Goal: Information Seeking & Learning: Check status

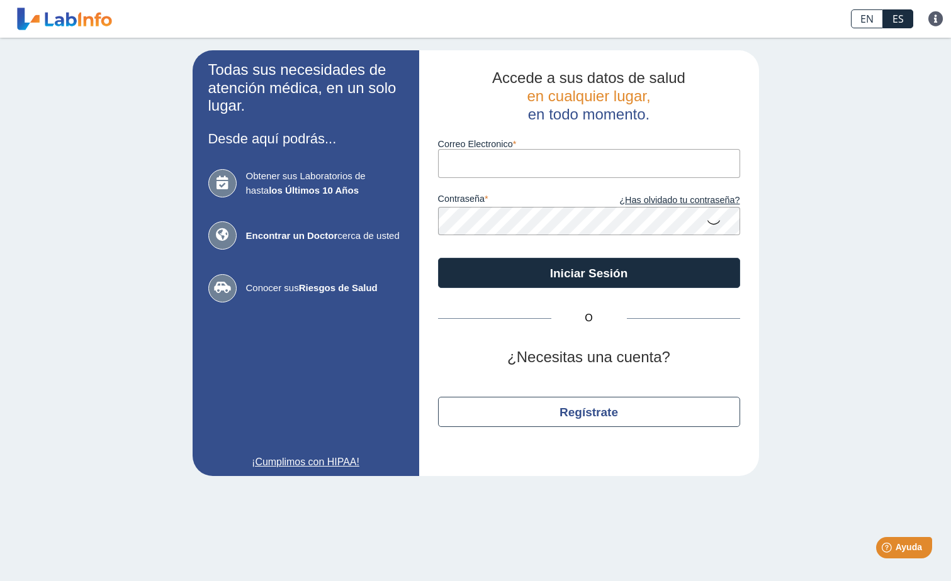
click at [568, 159] on input "Correo Electronico" at bounding box center [589, 163] width 302 height 28
click at [489, 165] on input "Correo Electronico" at bounding box center [589, 163] width 302 height 28
type input "[EMAIL_ADDRESS][DOMAIN_NAME]"
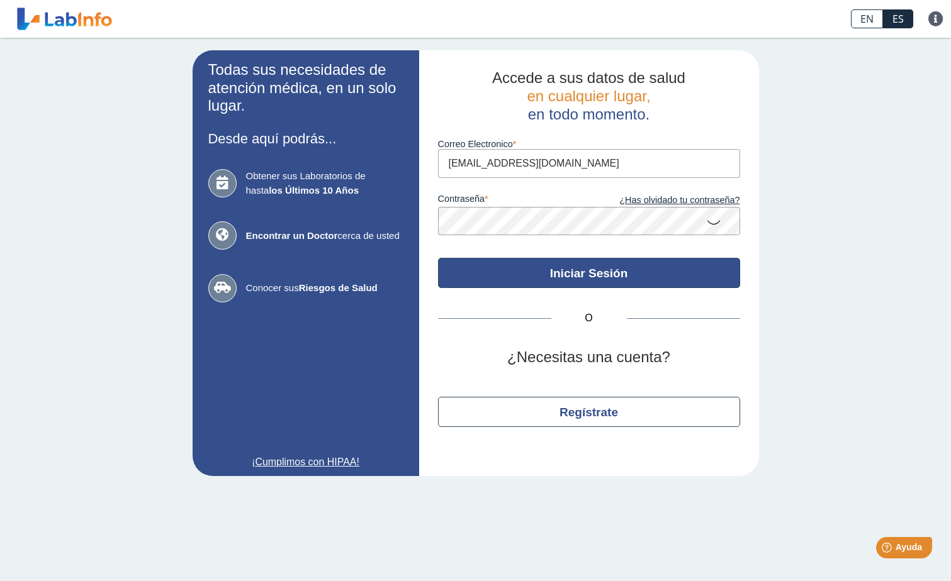
click at [683, 271] on button "Iniciar Sesión" at bounding box center [589, 273] width 302 height 30
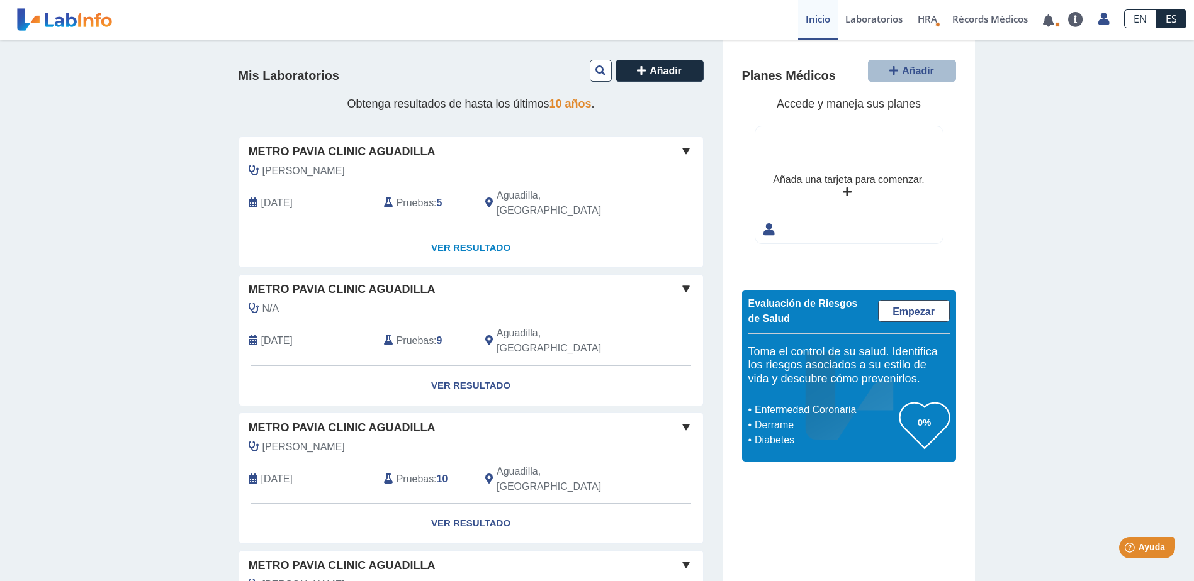
click at [451, 228] on link "Ver Resultado" at bounding box center [471, 248] width 464 height 40
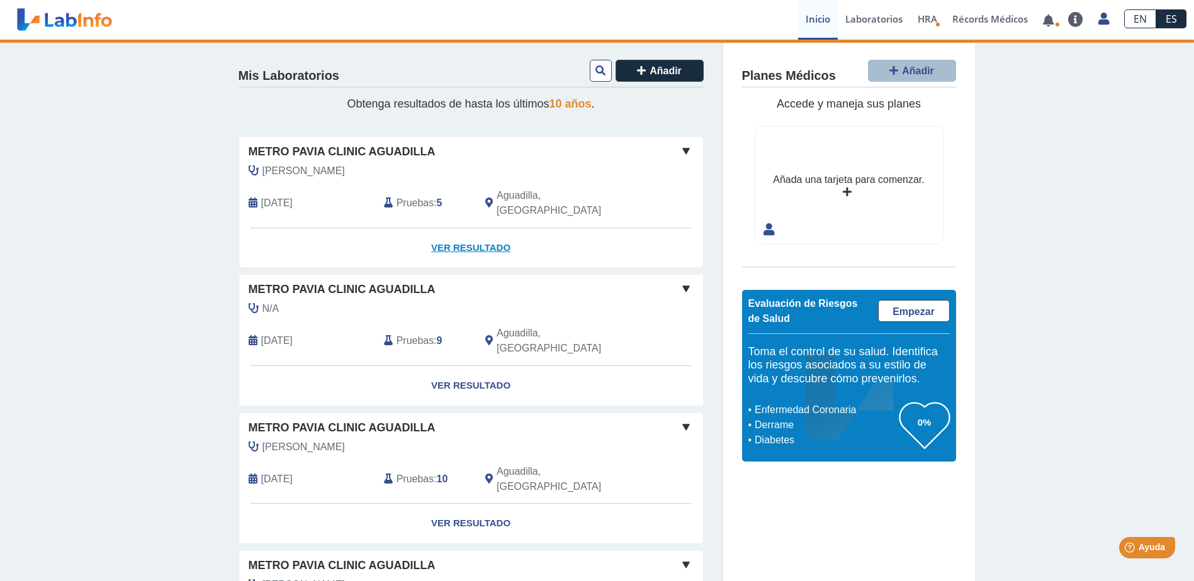
click at [461, 229] on link "Ver Resultado" at bounding box center [471, 248] width 464 height 40
click at [686, 145] on span at bounding box center [685, 150] width 15 height 15
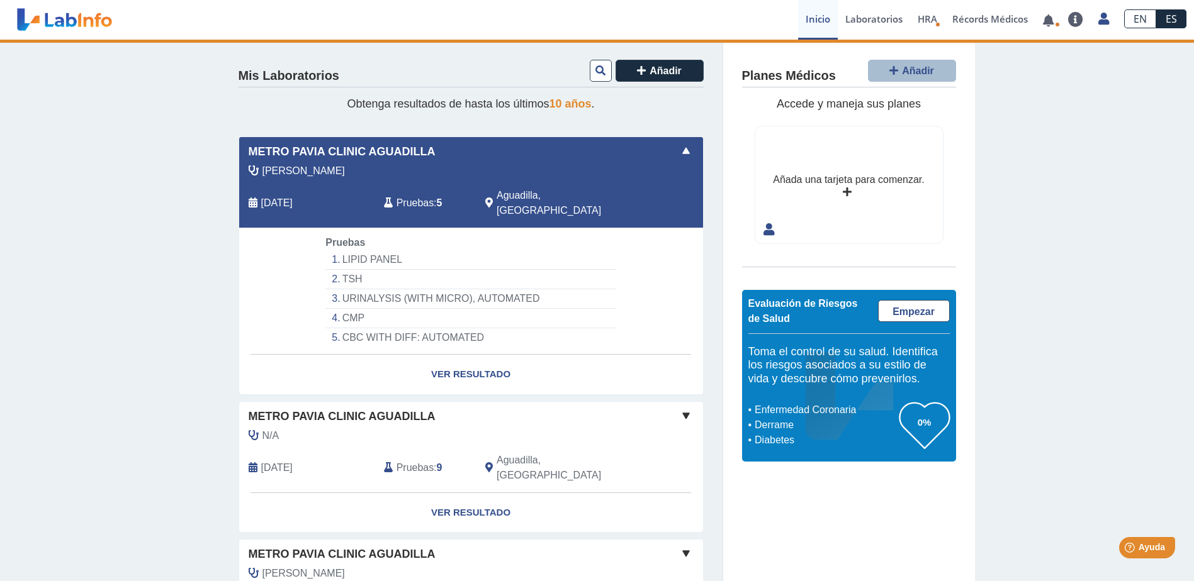
drag, startPoint x: 375, startPoint y: 240, endPoint x: 135, endPoint y: 255, distance: 240.3
click at [472, 355] on link "Ver Resultado" at bounding box center [471, 375] width 464 height 40
click at [457, 355] on link "Ver Resultado" at bounding box center [471, 375] width 464 height 40
click at [355, 250] on li "LIPID PANEL" at bounding box center [470, 260] width 290 height 20
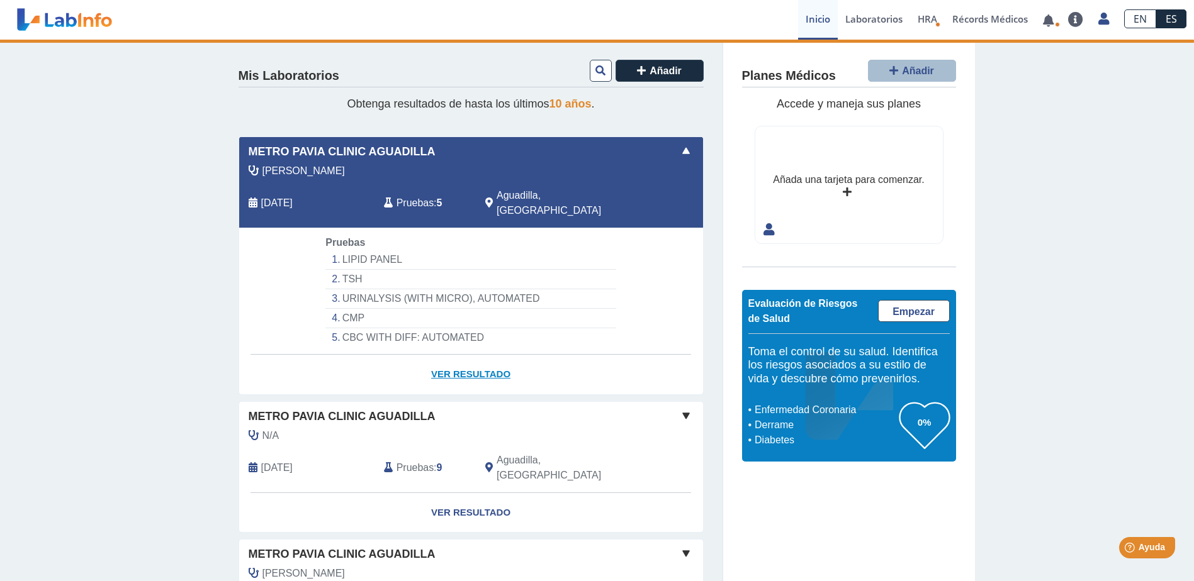
click at [463, 355] on link "Ver Resultado" at bounding box center [471, 375] width 464 height 40
click at [451, 359] on link "Ver Resultado" at bounding box center [471, 375] width 464 height 40
click at [442, 355] on link "Ver Resultado" at bounding box center [471, 375] width 464 height 40
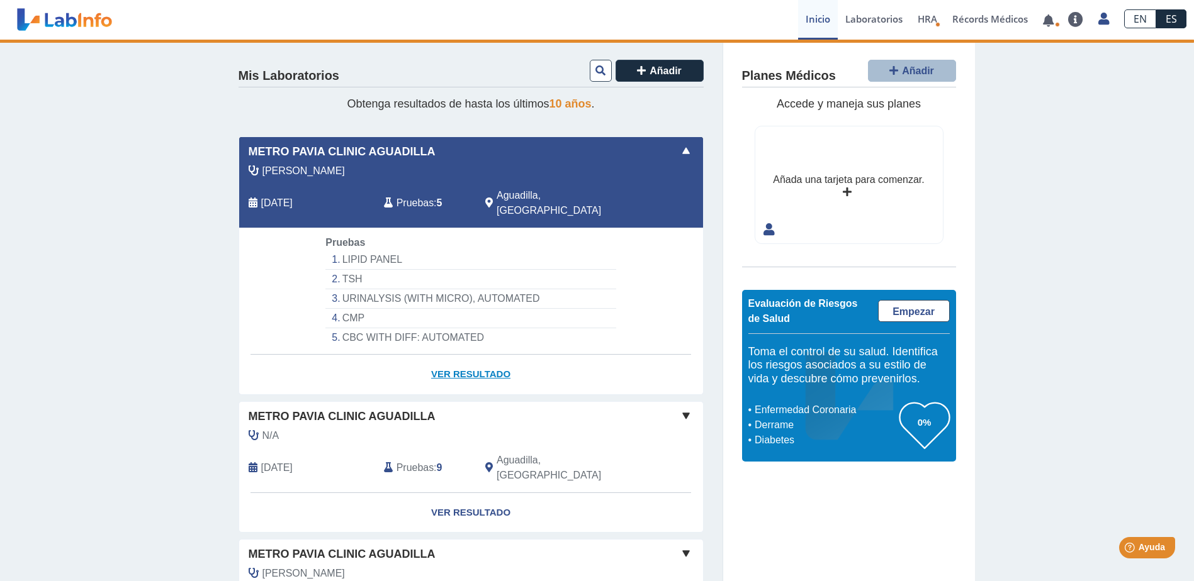
click at [481, 357] on link "Ver Resultado" at bounding box center [471, 375] width 464 height 40
click at [313, 149] on span "Metro Pavia Clinic Aguadilla" at bounding box center [342, 151] width 187 height 17
click at [426, 196] on span "Pruebas" at bounding box center [414, 203] width 37 height 15
click at [344, 250] on li "LIPID PANEL" at bounding box center [470, 260] width 290 height 20
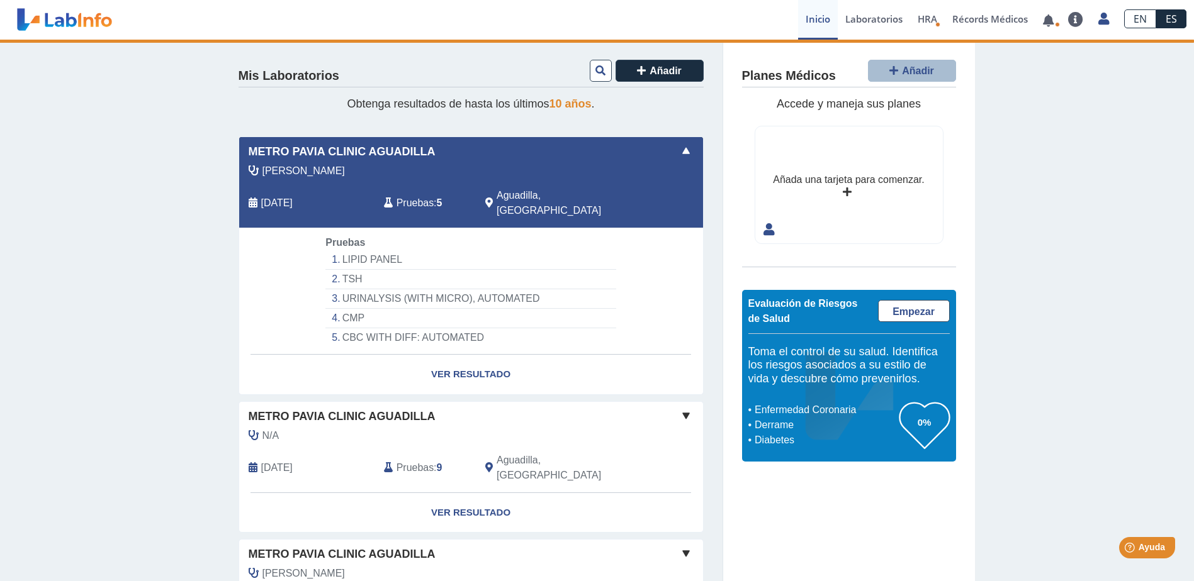
click at [345, 250] on li "LIPID PANEL" at bounding box center [470, 260] width 290 height 20
drag, startPoint x: 345, startPoint y: 241, endPoint x: 349, endPoint y: 266, distance: 25.5
click at [349, 270] on li "TSH" at bounding box center [470, 280] width 290 height 20
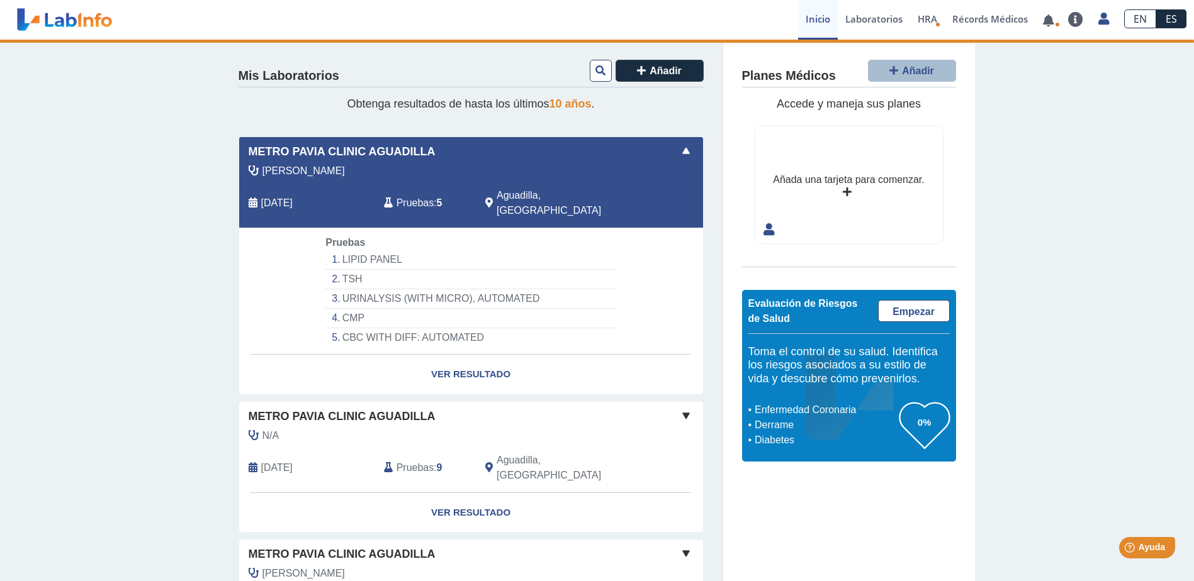
drag, startPoint x: 349, startPoint y: 266, endPoint x: 380, endPoint y: 284, distance: 35.5
click at [354, 289] on li "URINALYSIS (WITH MICRO), AUTOMATED" at bounding box center [470, 299] width 290 height 20
click at [461, 356] on link "Ver Resultado" at bounding box center [471, 375] width 464 height 40
click at [464, 356] on link "Ver Resultado" at bounding box center [471, 375] width 464 height 40
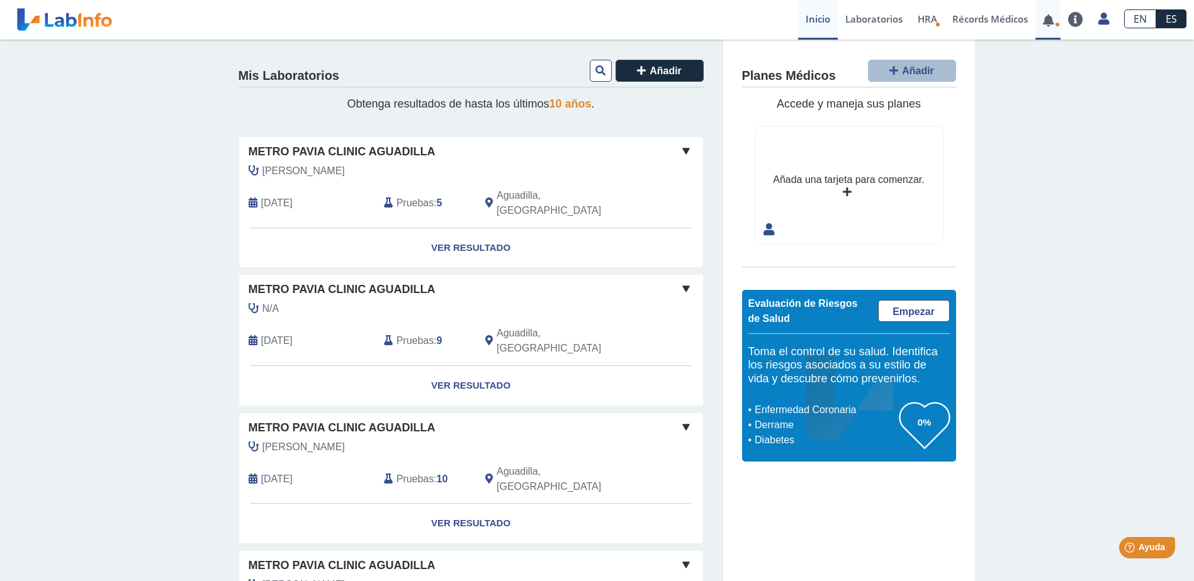
click at [1050, 22] on link at bounding box center [1048, 20] width 26 height 9
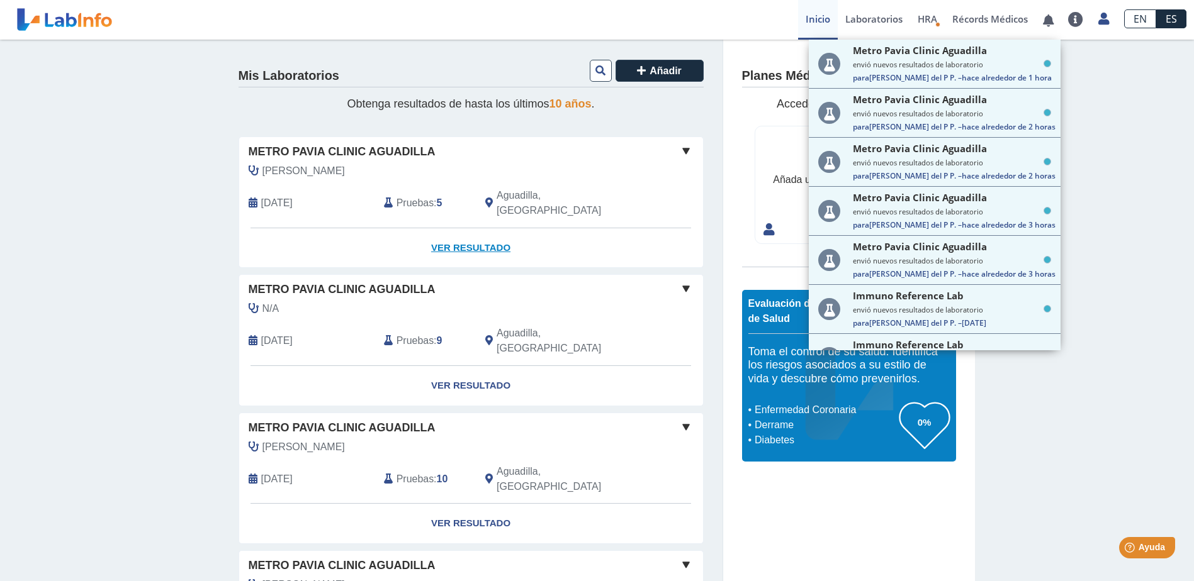
click at [468, 233] on link "Ver Resultado" at bounding box center [471, 248] width 464 height 40
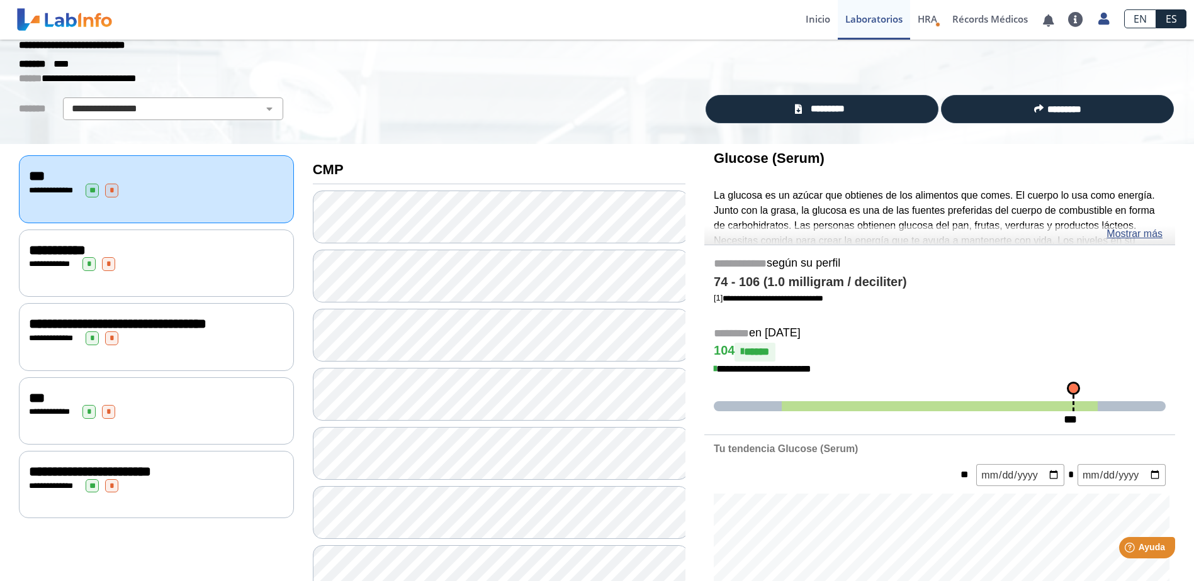
scroll to position [63, 0]
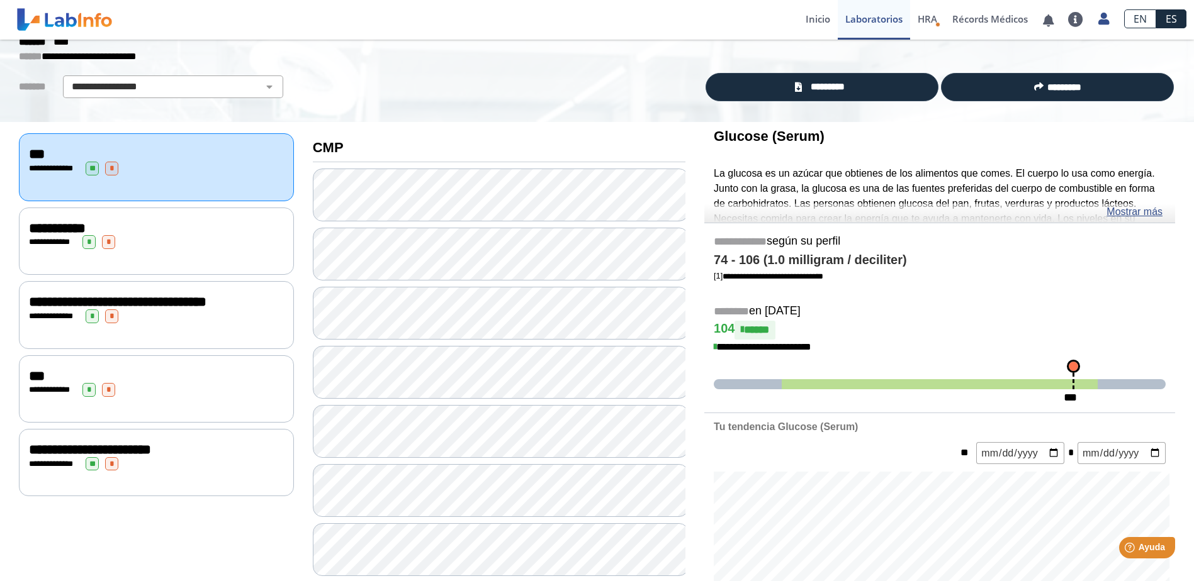
click at [199, 240] on div "**********" at bounding box center [156, 242] width 255 height 14
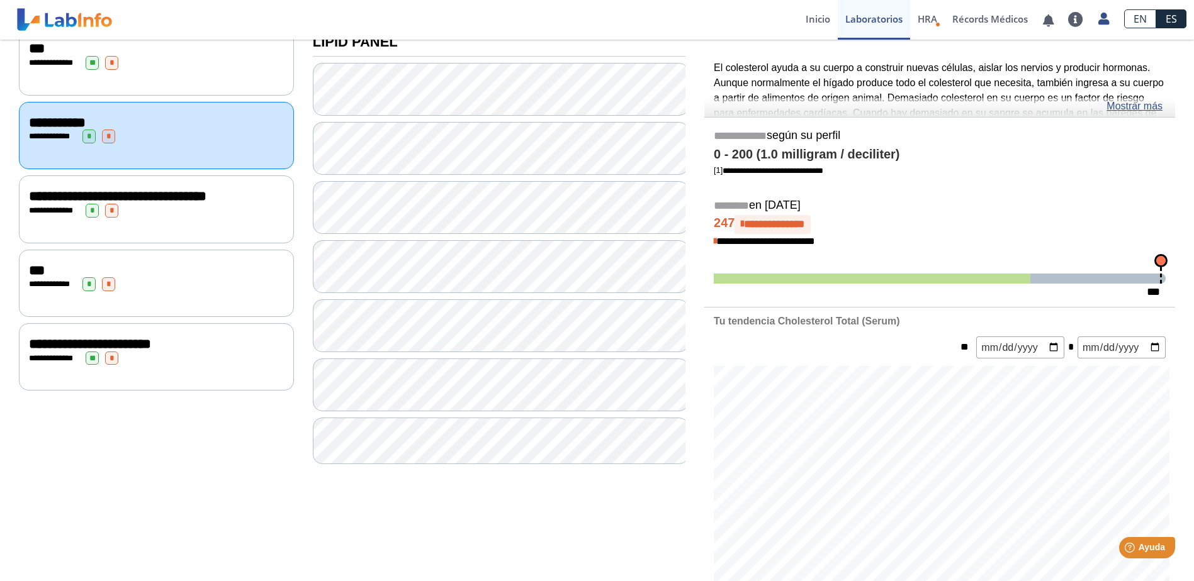
scroll to position [189, 0]
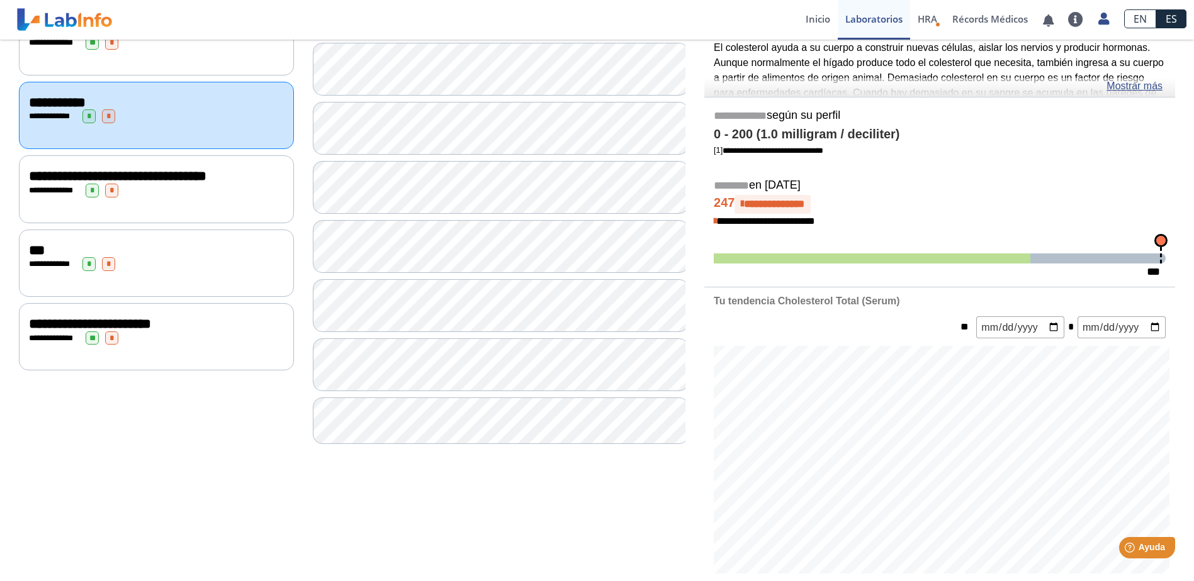
click at [166, 196] on div "**********" at bounding box center [156, 188] width 275 height 67
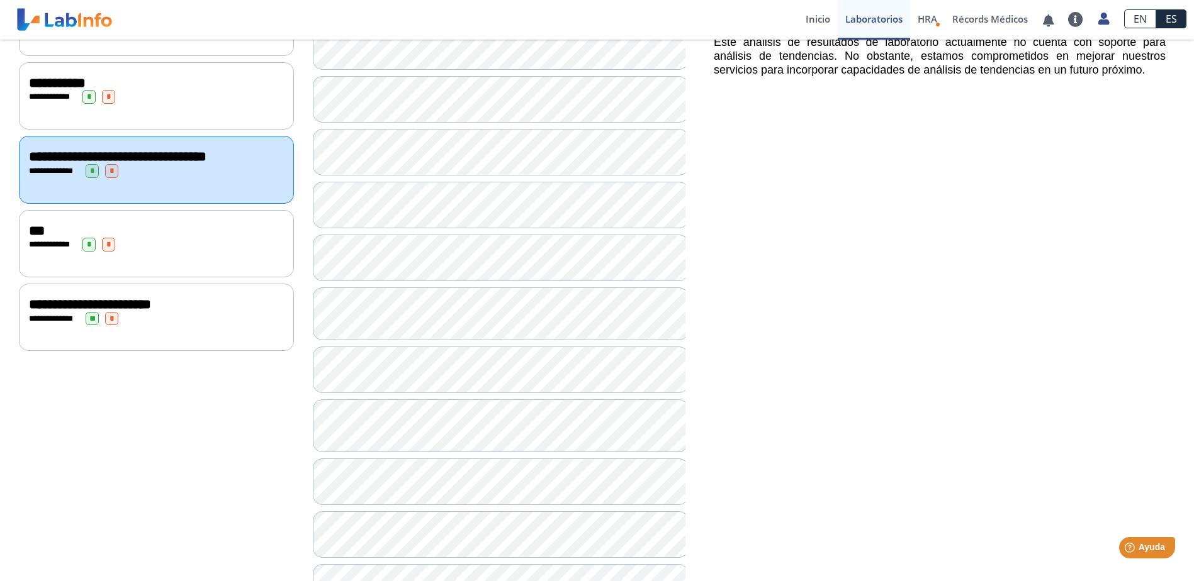
scroll to position [82, 0]
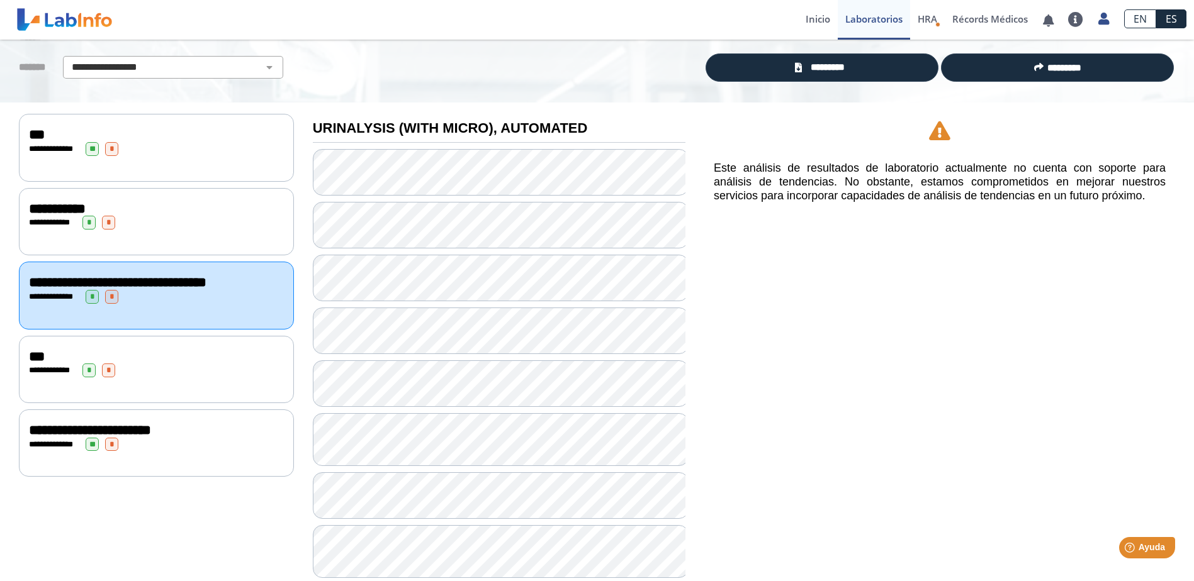
click at [169, 356] on div "***" at bounding box center [156, 356] width 255 height 15
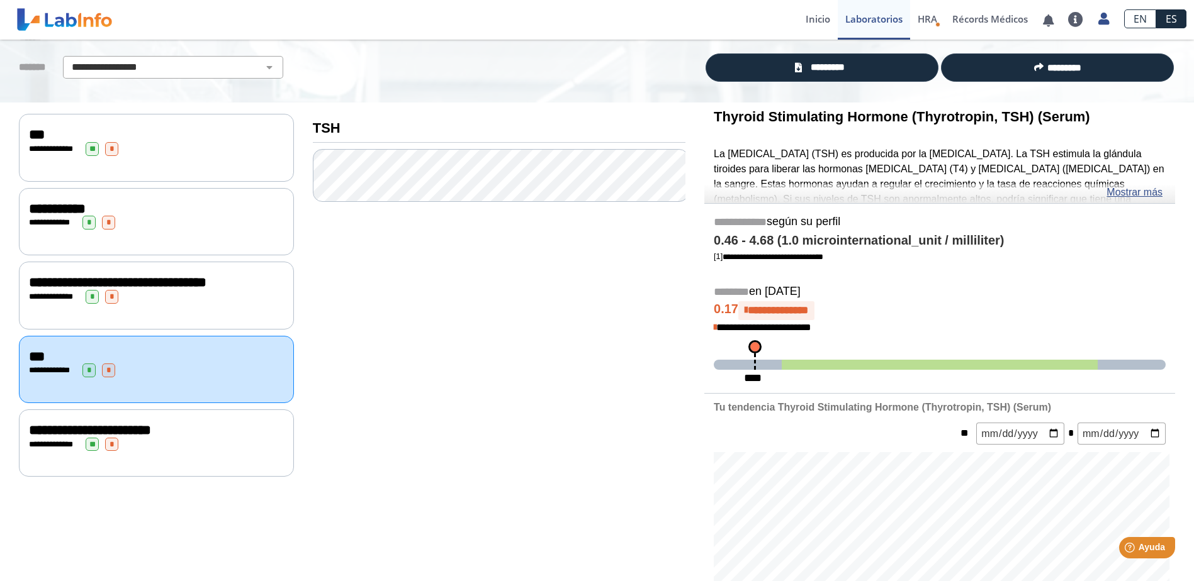
click at [165, 438] on div "**********" at bounding box center [156, 445] width 255 height 14
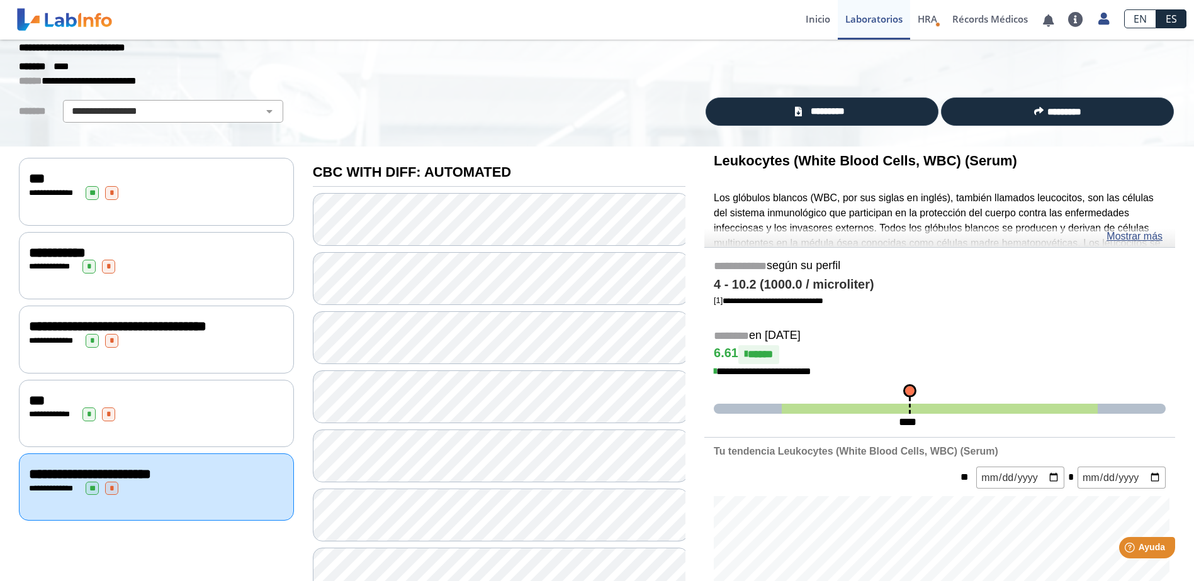
scroll to position [36, 0]
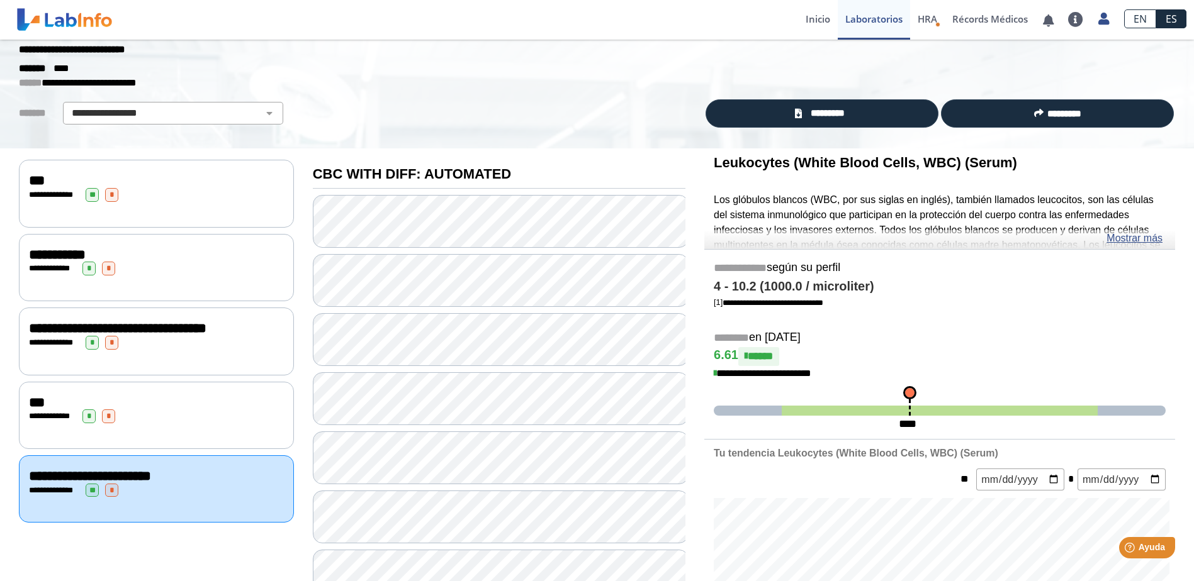
click at [164, 396] on div "***" at bounding box center [156, 402] width 255 height 15
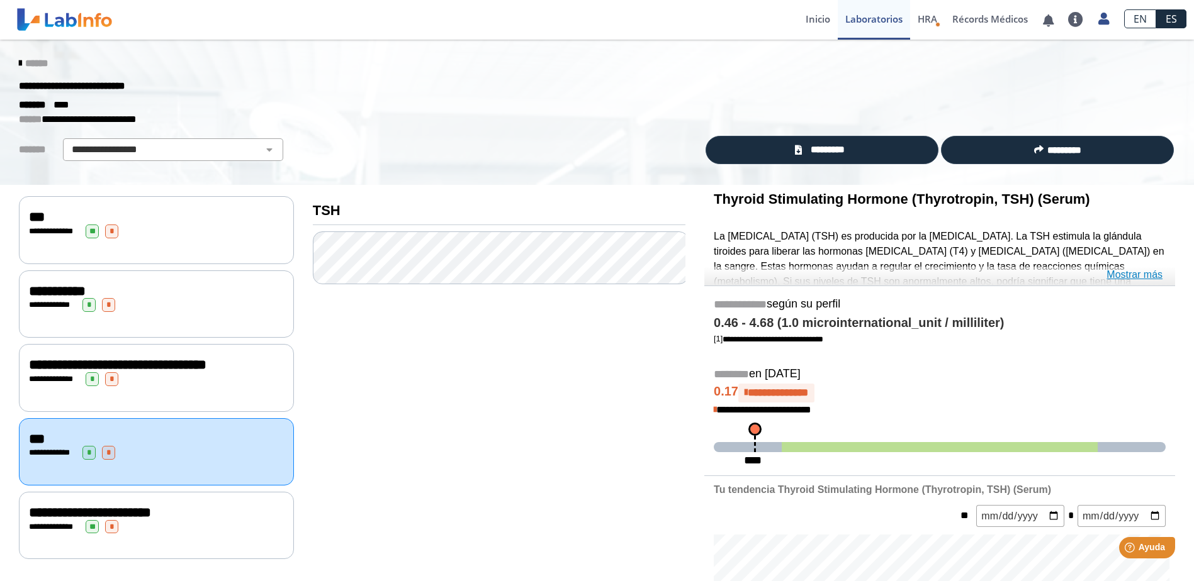
click at [1135, 274] on link "Mostrar más" at bounding box center [1134, 274] width 56 height 15
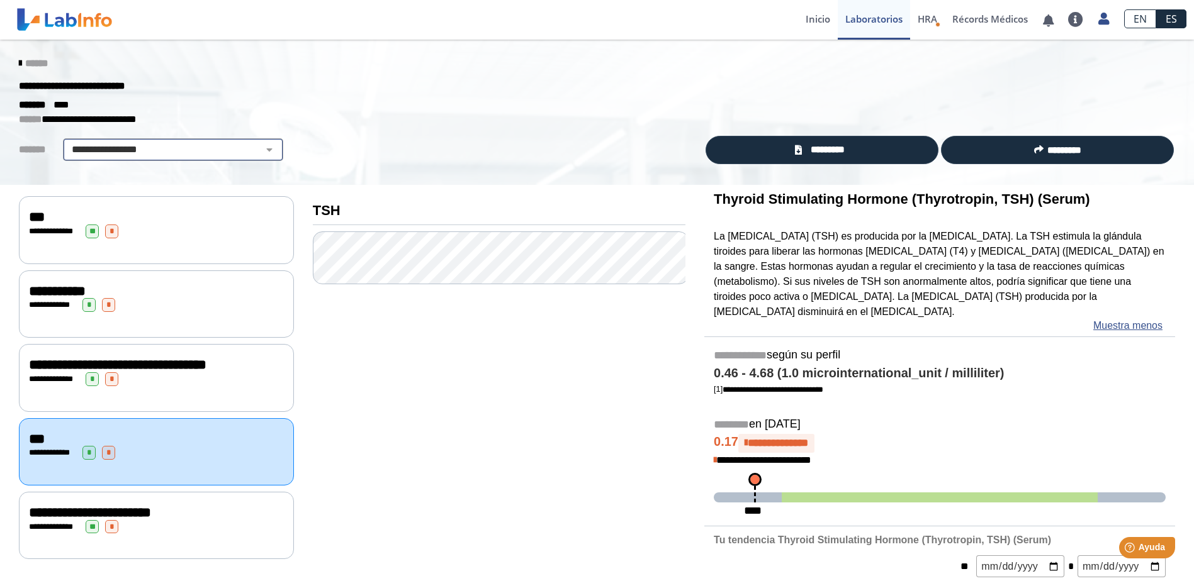
click at [263, 150] on select "**********" at bounding box center [173, 149] width 213 height 15
click at [67, 142] on select "**********" at bounding box center [173, 149] width 213 height 15
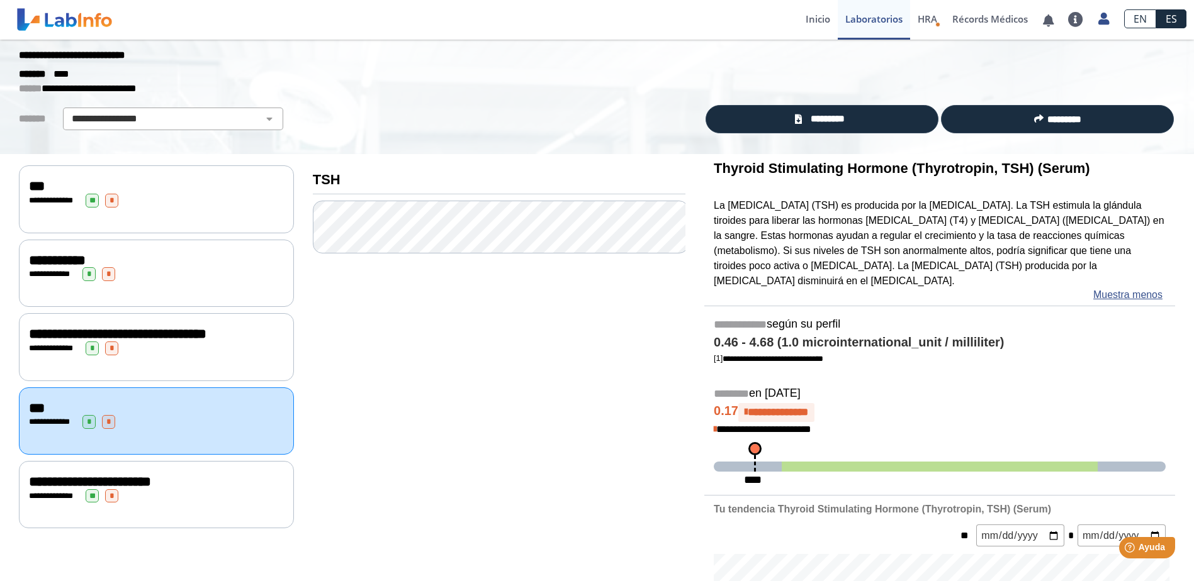
scroll to position [28, 0]
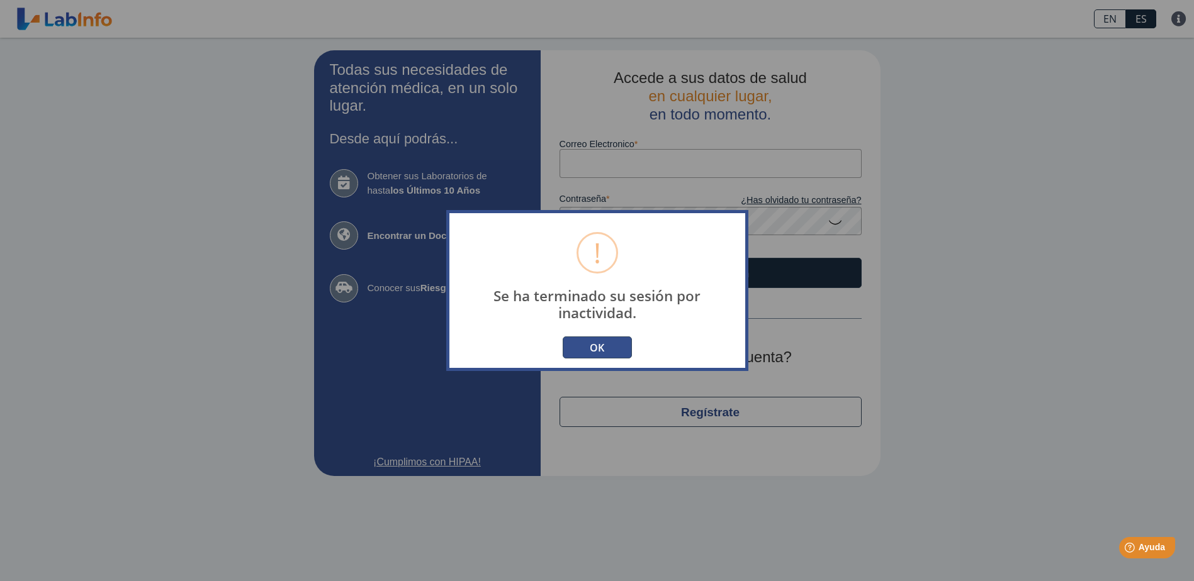
click at [600, 344] on button "OK" at bounding box center [597, 348] width 69 height 22
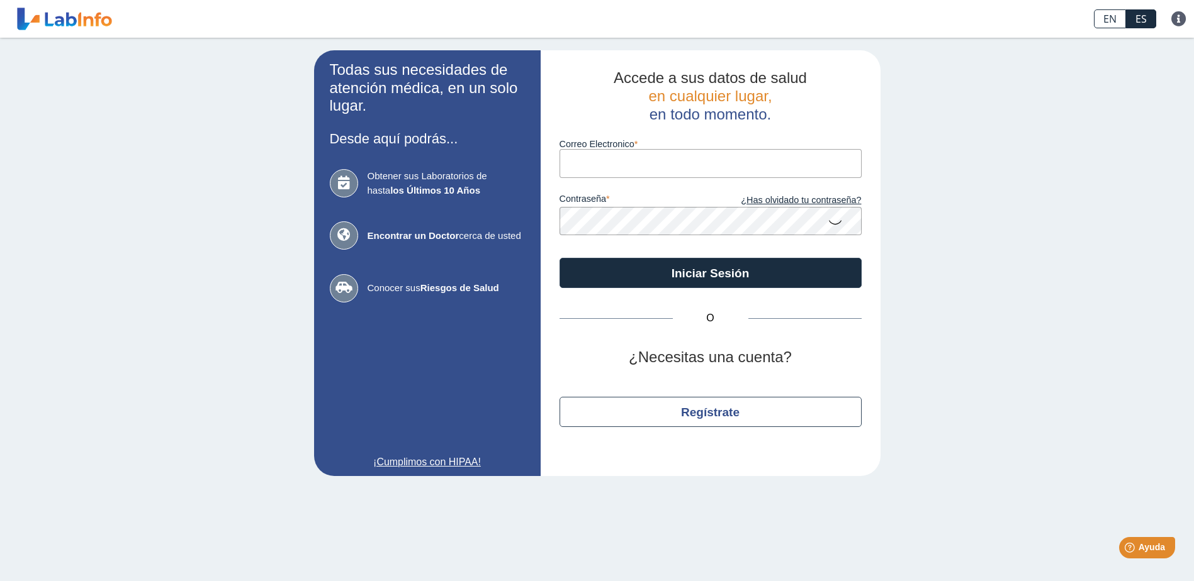
click at [613, 155] on input "Correo Electronico" at bounding box center [710, 163] width 302 height 28
type input "[EMAIL_ADDRESS][DOMAIN_NAME]"
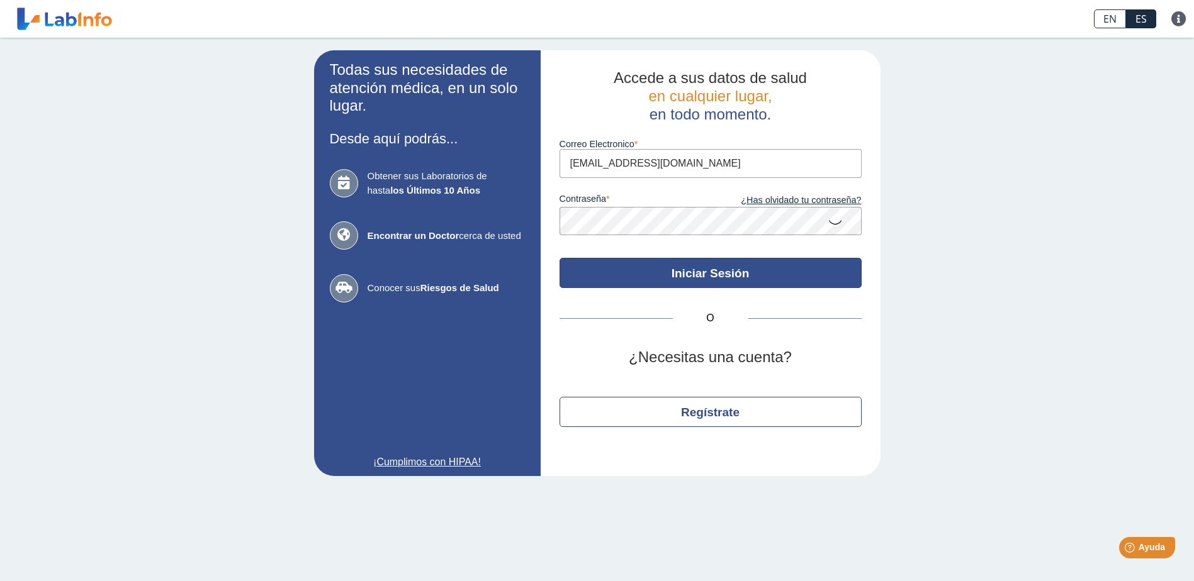
click at [719, 276] on button "Iniciar Sesión" at bounding box center [710, 273] width 302 height 30
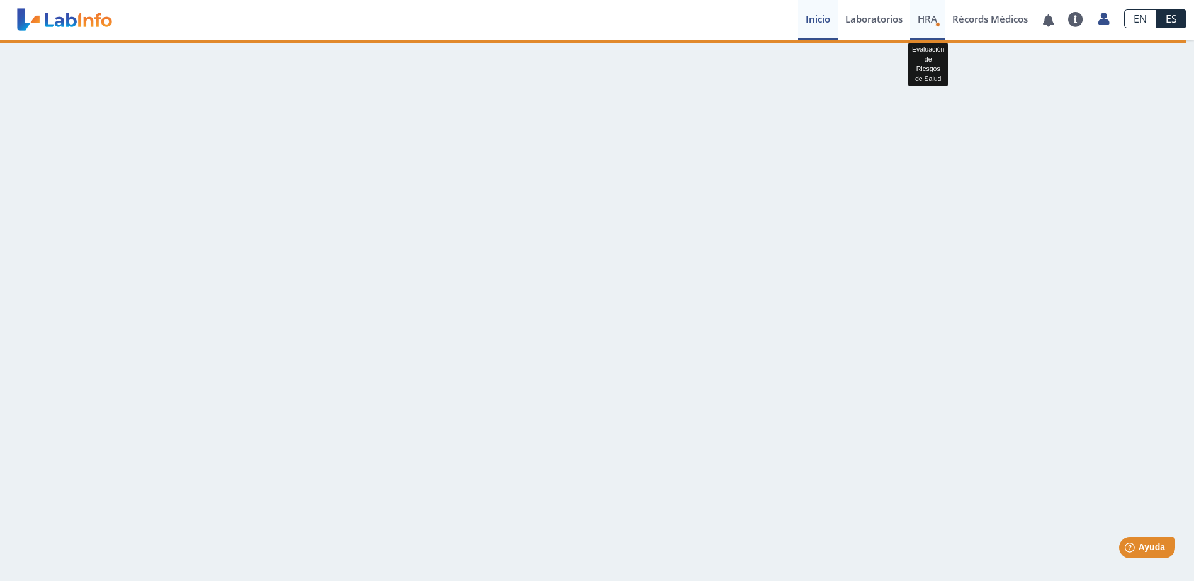
click at [929, 21] on span "HRA" at bounding box center [927, 19] width 20 height 13
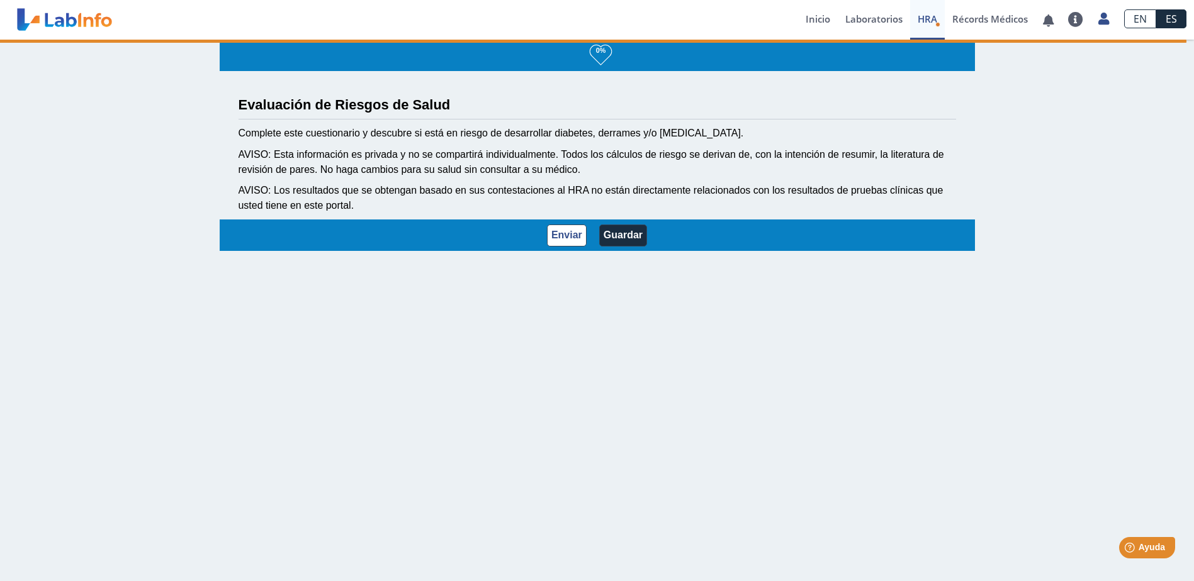
scroll to position [2, 0]
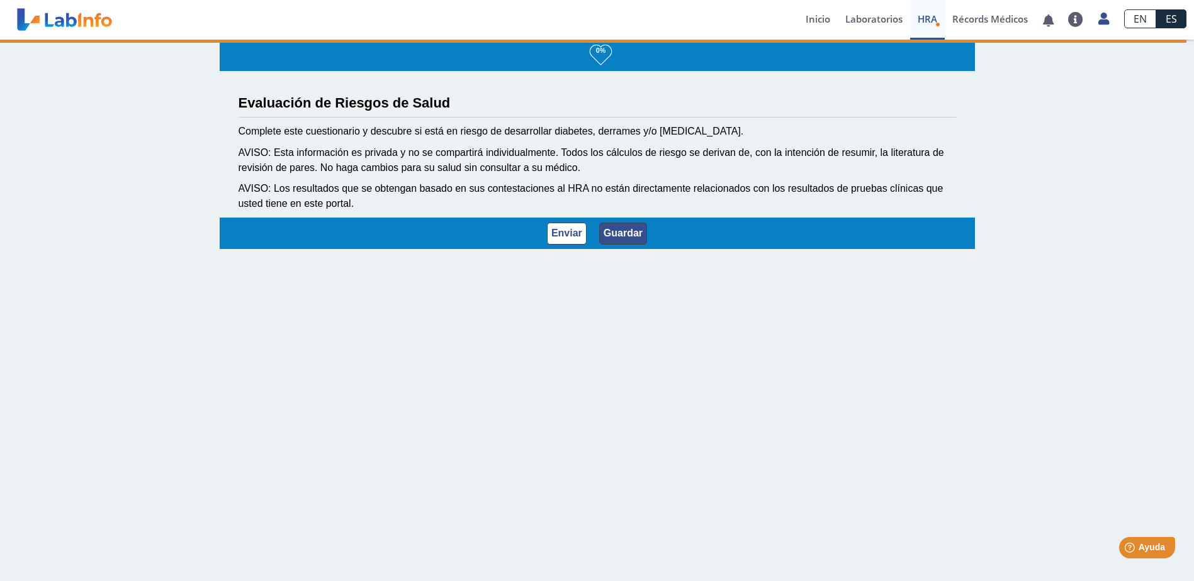
click at [622, 228] on button "Guardar" at bounding box center [623, 234] width 48 height 22
click at [624, 242] on button "Guardar" at bounding box center [623, 234] width 48 height 22
click at [632, 228] on button "Guardar" at bounding box center [623, 234] width 48 height 22
click at [1136, 299] on div "0% Evaluación de Riesgos de Salud Complete este cuestionario y descubre si está…" at bounding box center [597, 310] width 1194 height 544
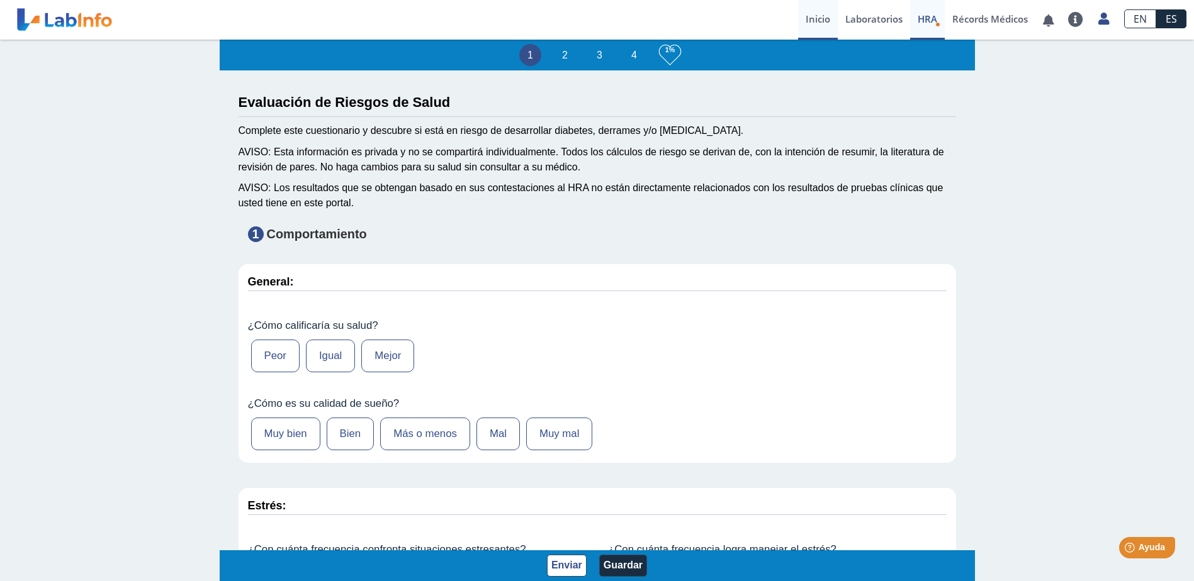
scroll to position [1, 0]
click at [979, 16] on link "Récords Médicos" at bounding box center [990, 20] width 91 height 40
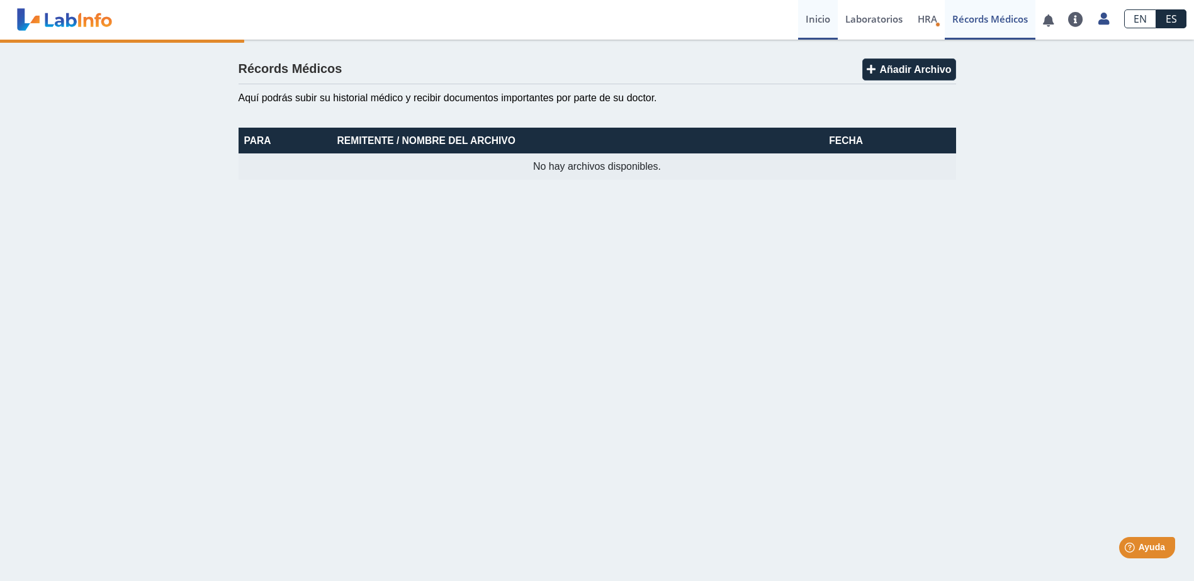
click at [816, 15] on link "Inicio" at bounding box center [818, 20] width 40 height 40
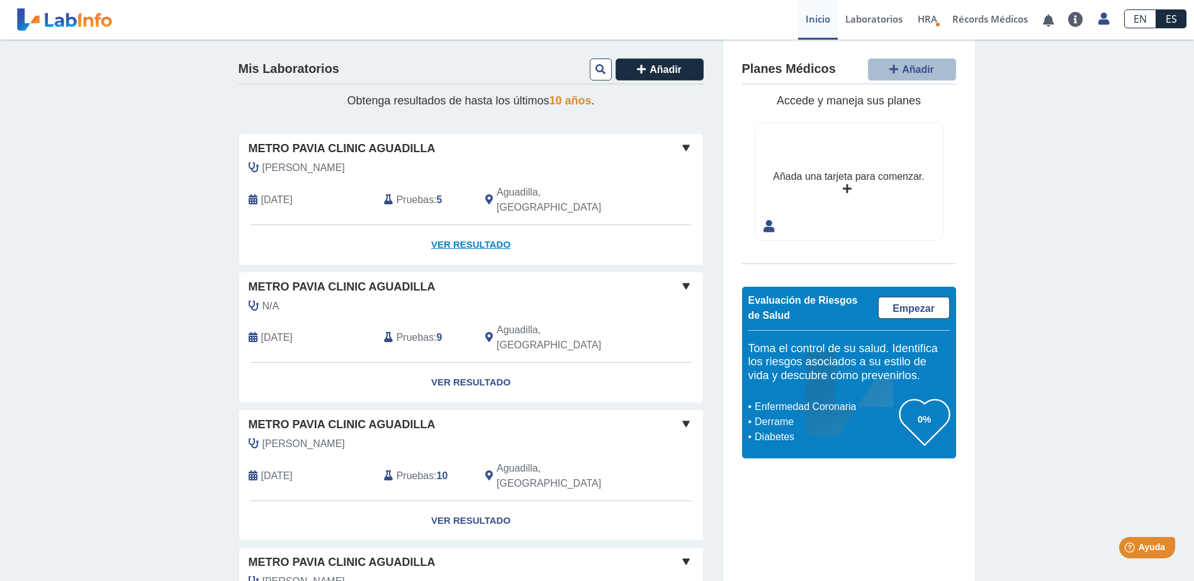
click at [441, 226] on link "Ver Resultado" at bounding box center [471, 245] width 464 height 40
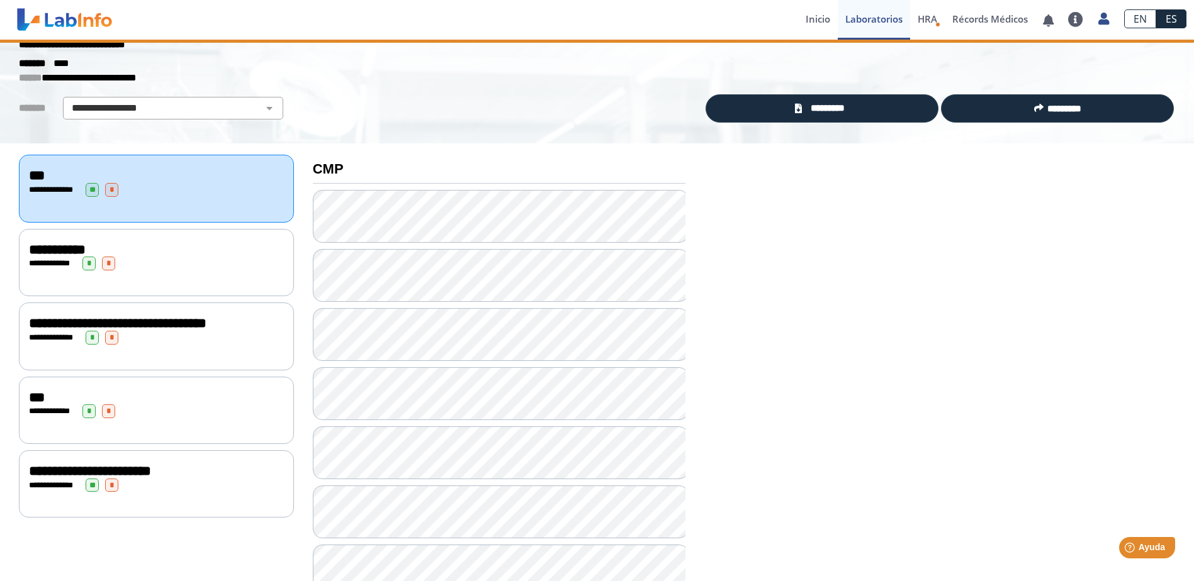
scroll to position [63, 0]
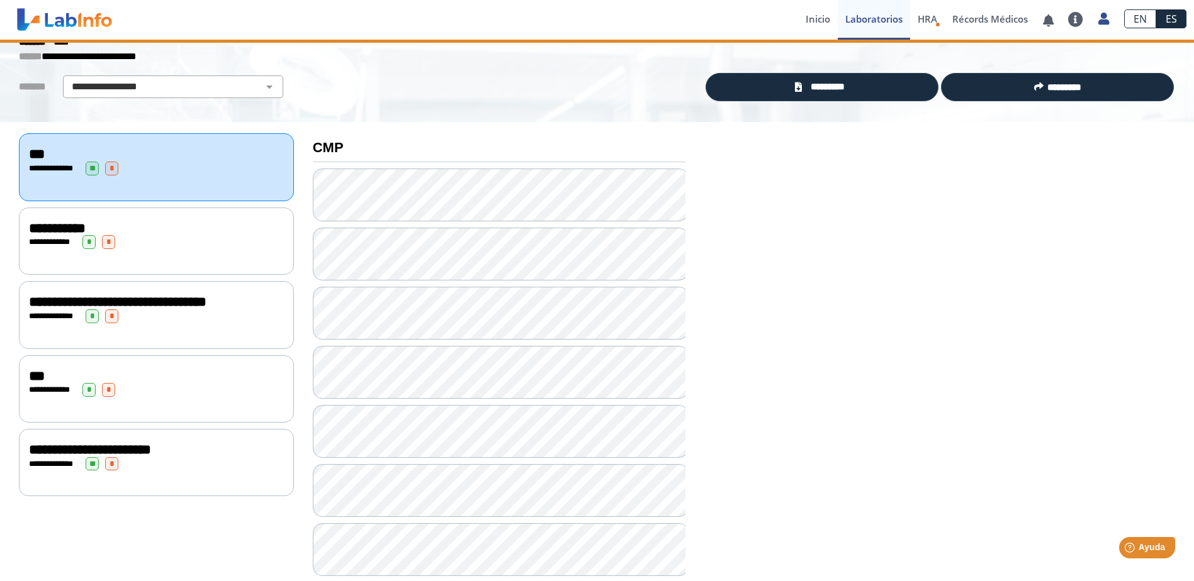
click at [202, 235] on div "**********" at bounding box center [156, 242] width 255 height 14
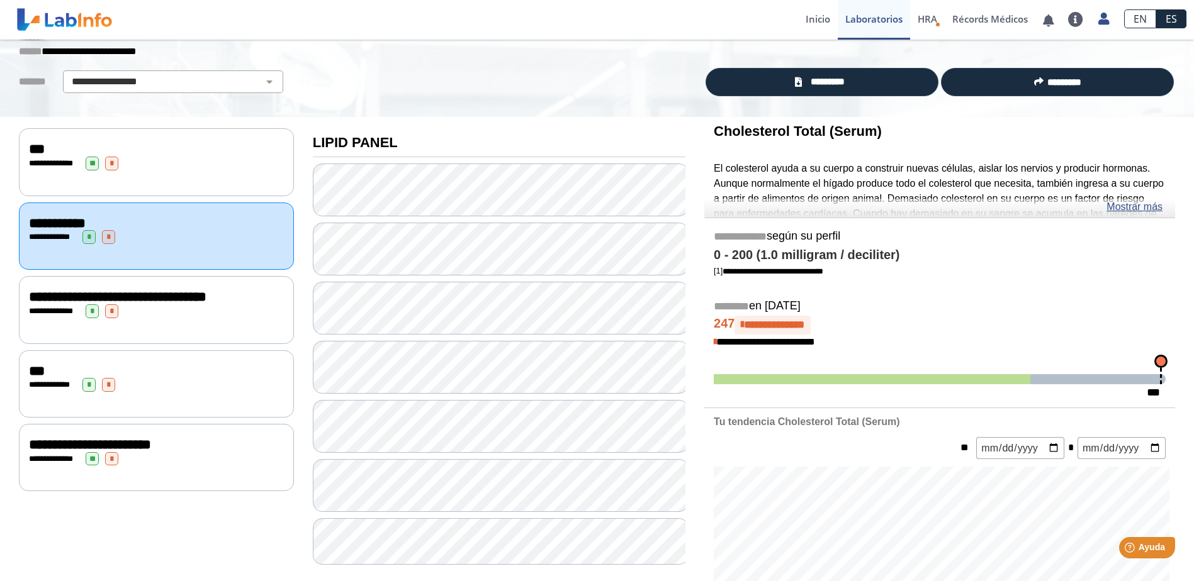
scroll to position [63, 0]
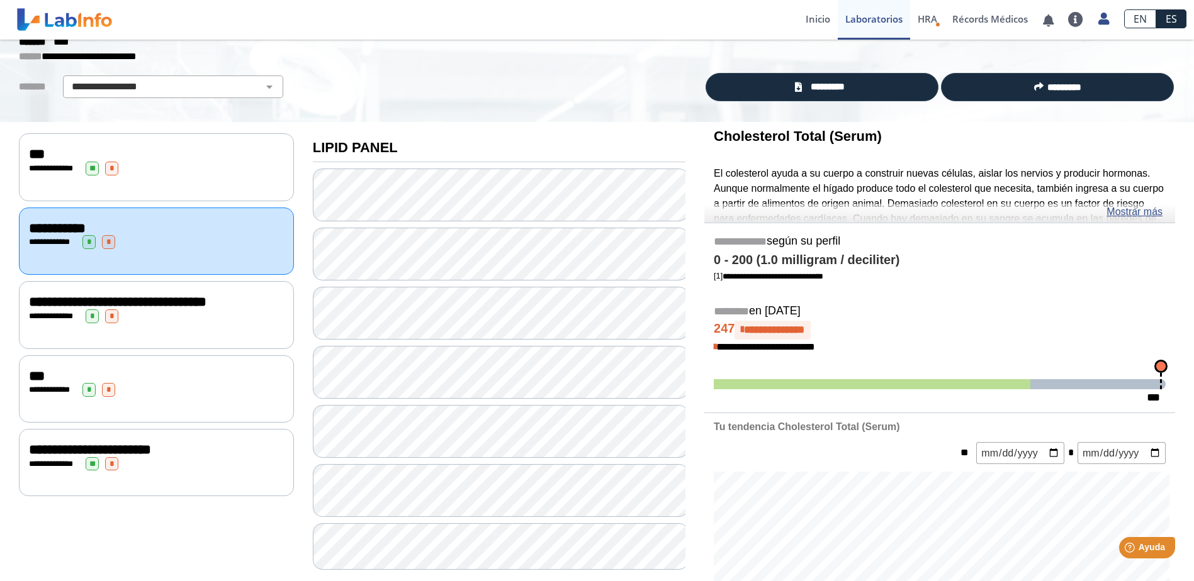
click at [182, 317] on div "**********" at bounding box center [156, 317] width 255 height 14
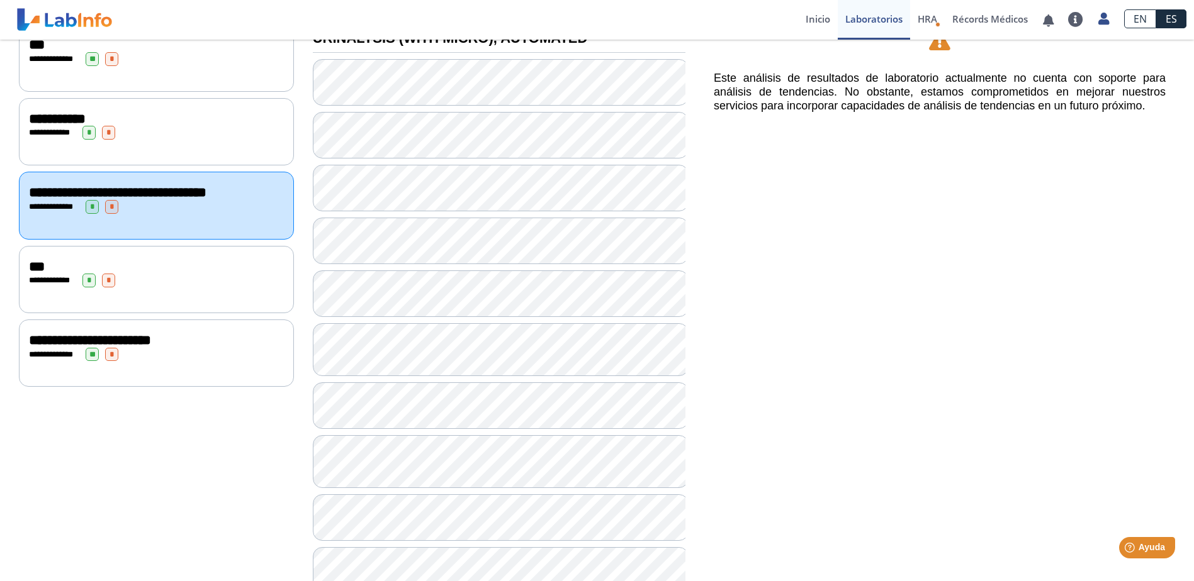
scroll to position [145, 0]
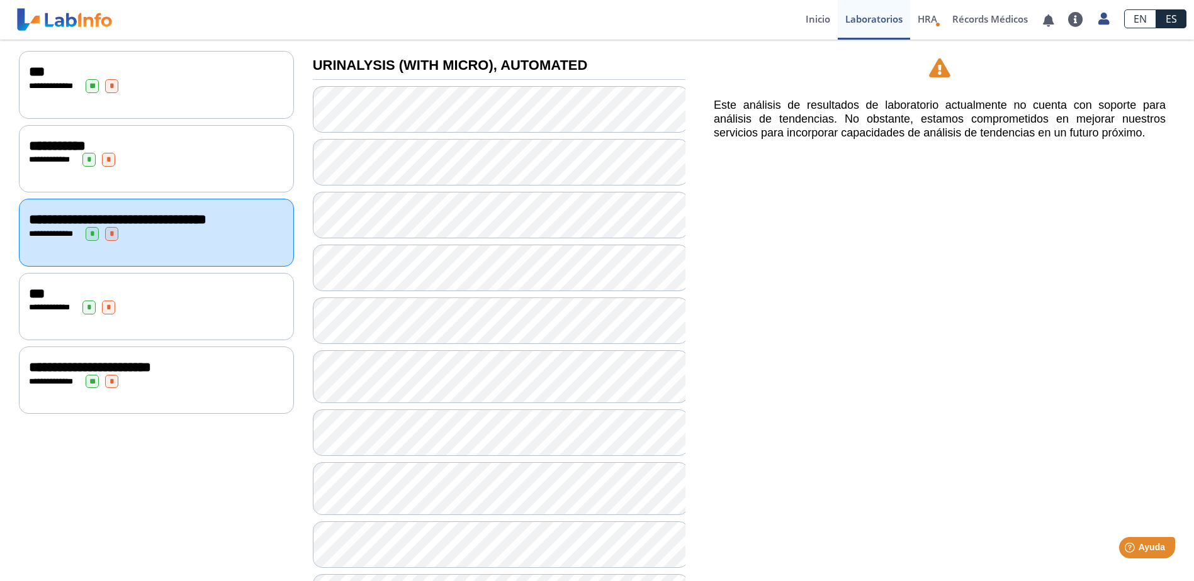
click at [172, 294] on div "***" at bounding box center [156, 293] width 255 height 15
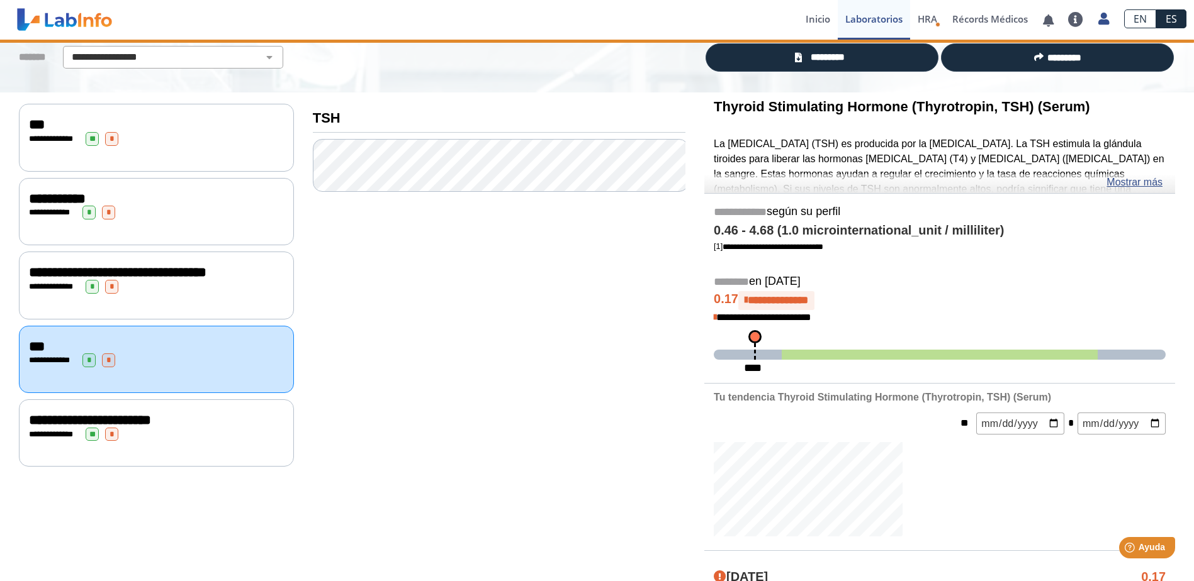
scroll to position [145, 0]
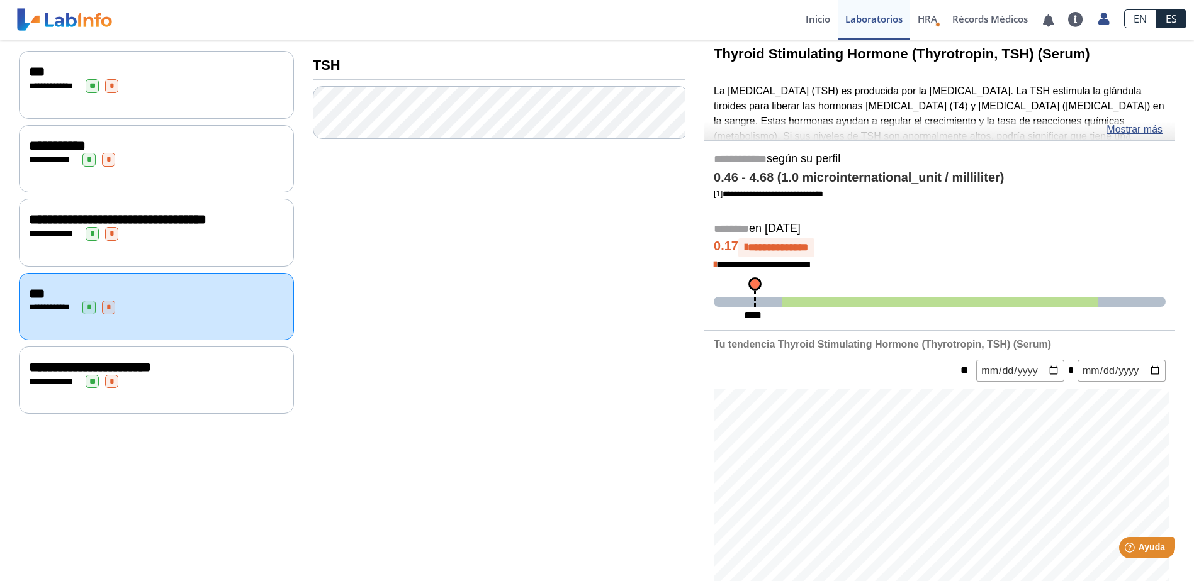
click at [187, 375] on div "**********" at bounding box center [156, 382] width 255 height 14
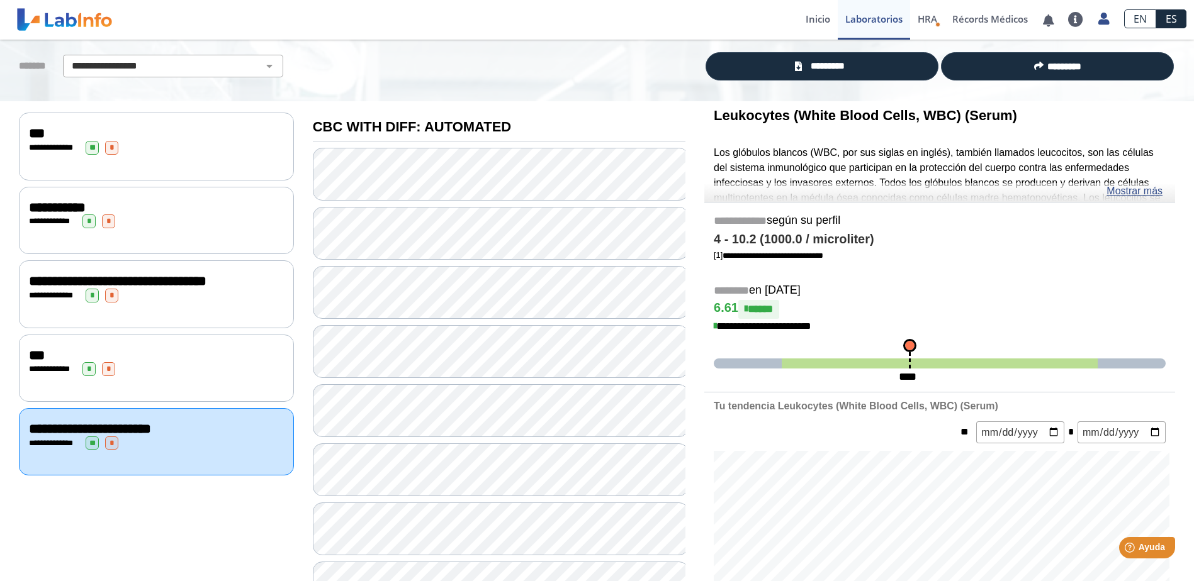
scroll to position [82, 0]
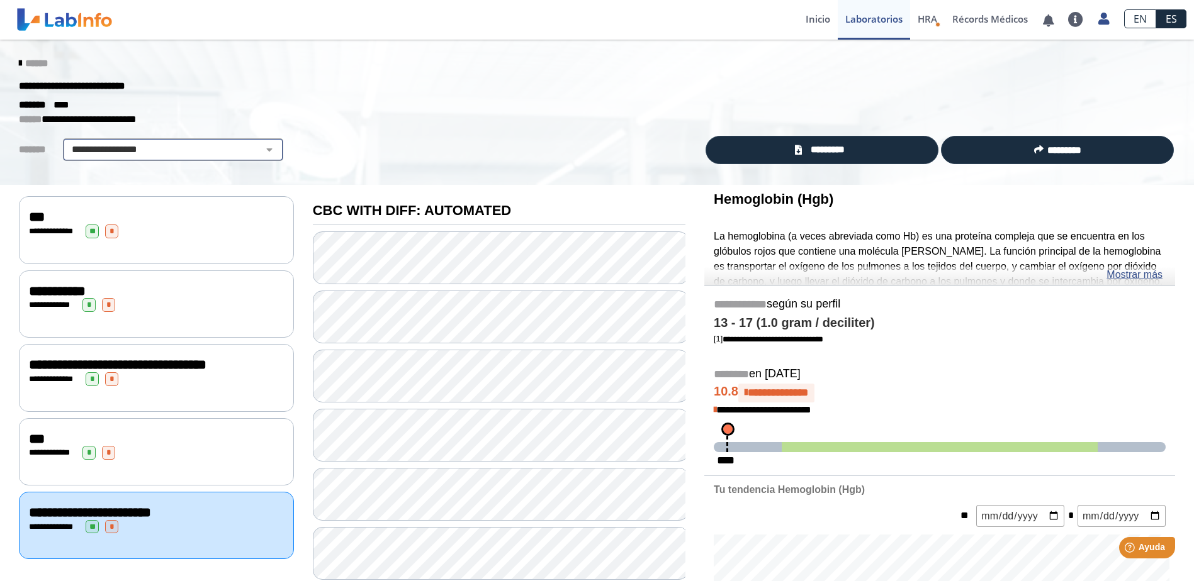
click at [252, 153] on select "**********" at bounding box center [173, 149] width 213 height 15
click at [67, 142] on select "**********" at bounding box center [173, 149] width 213 height 15
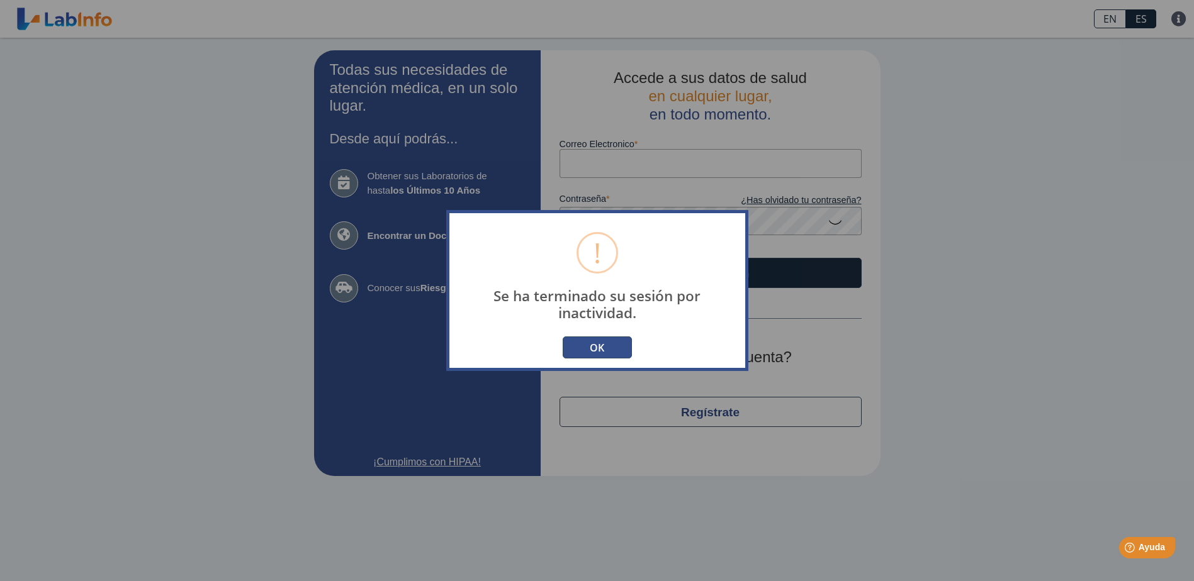
click at [612, 344] on button "OK" at bounding box center [597, 348] width 69 height 22
